Goal: Find specific page/section: Find specific page/section

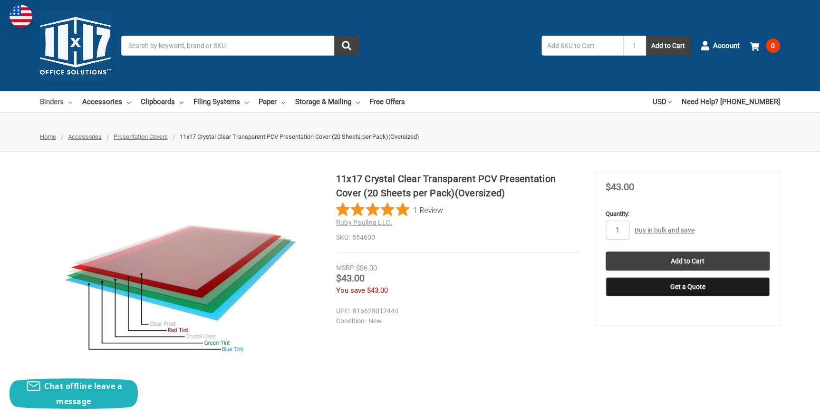
click at [65, 104] on link "Binders" at bounding box center [56, 101] width 32 height 21
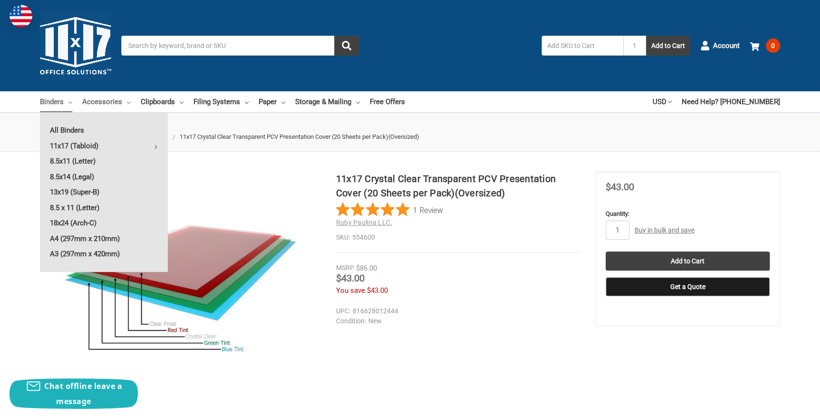
click at [99, 103] on link "Accessories" at bounding box center [106, 101] width 48 height 21
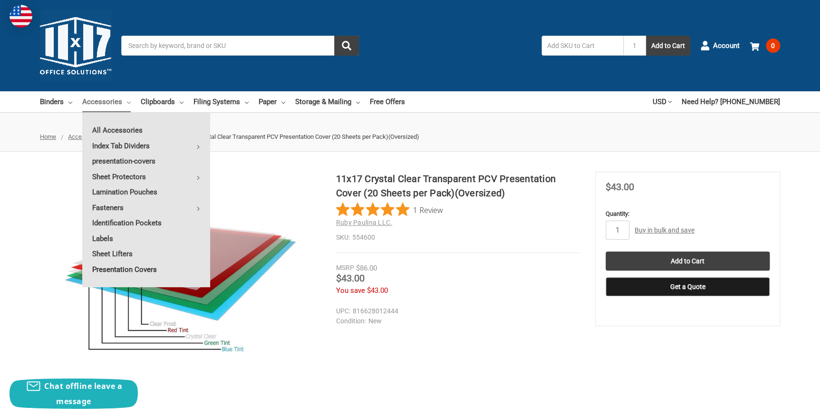
click at [128, 267] on link "Presentation Covers" at bounding box center [146, 269] width 128 height 15
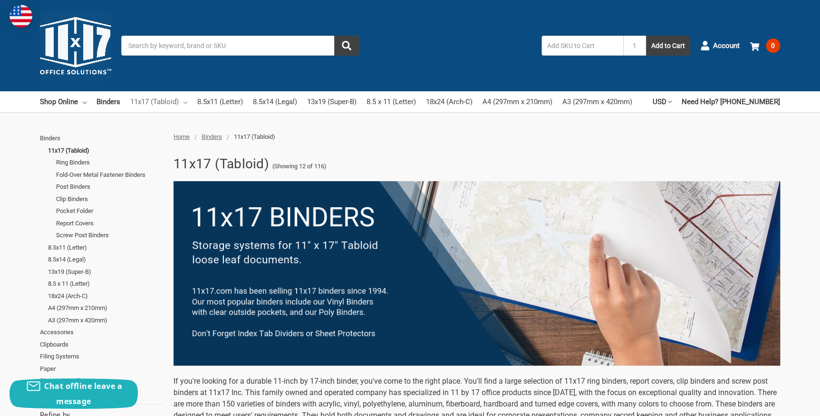
click at [163, 103] on link "11x17 (Tabloid)" at bounding box center [158, 101] width 57 height 21
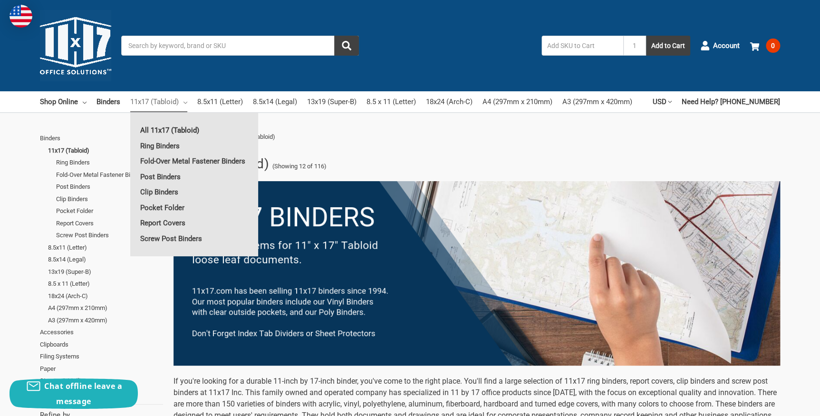
click at [172, 130] on link "All 11x17 (Tabloid)" at bounding box center [194, 130] width 128 height 15
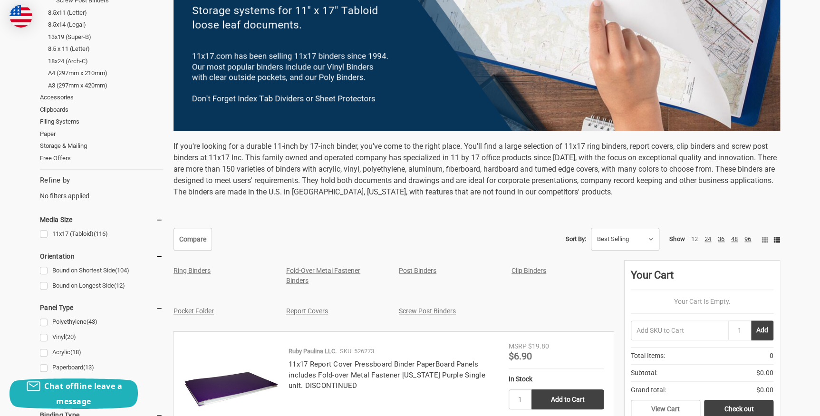
scroll to position [389, 0]
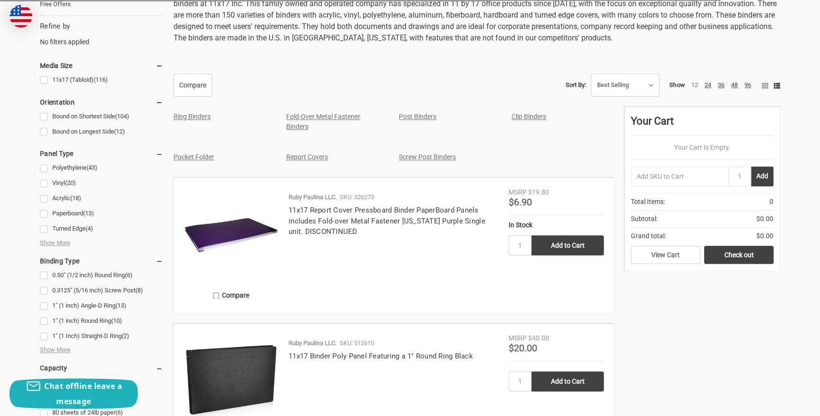
click at [326, 156] on link "Report Covers" at bounding box center [307, 157] width 42 height 8
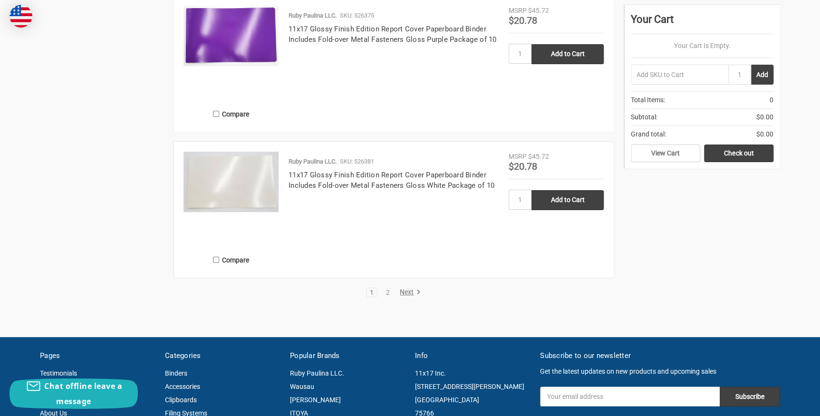
scroll to position [1728, 0]
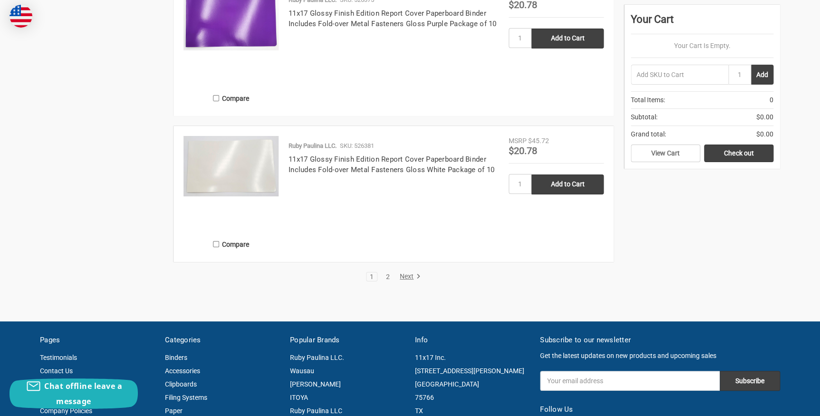
click at [387, 277] on link "2" at bounding box center [388, 276] width 10 height 7
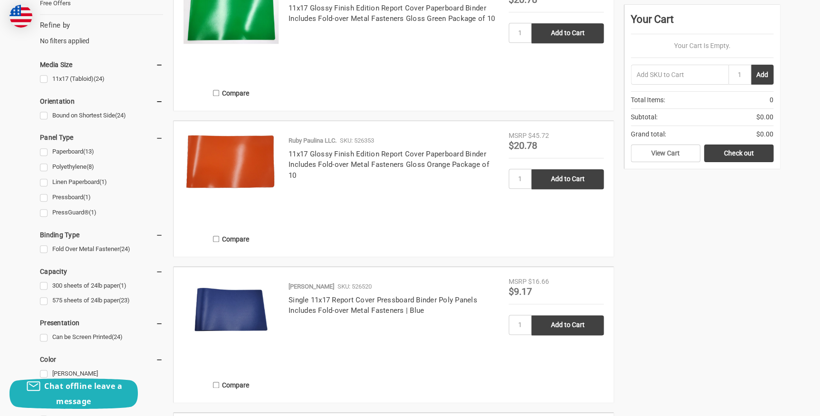
scroll to position [518, 0]
